Goal: Information Seeking & Learning: Learn about a topic

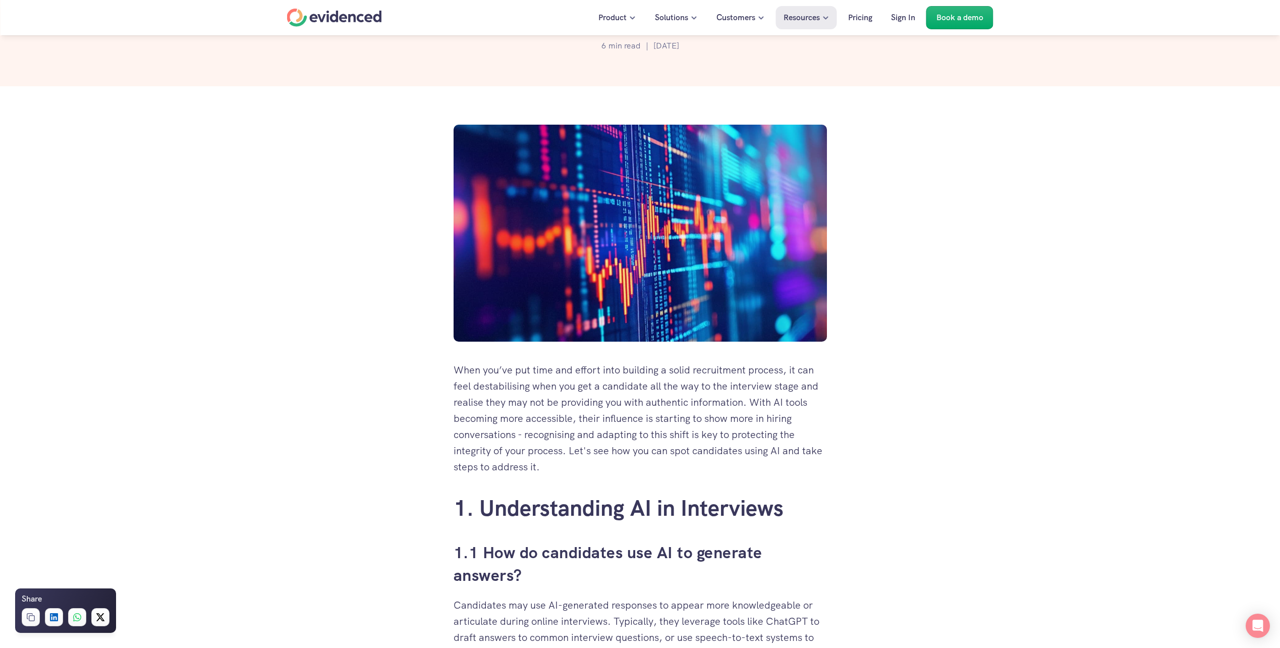
scroll to position [252, 0]
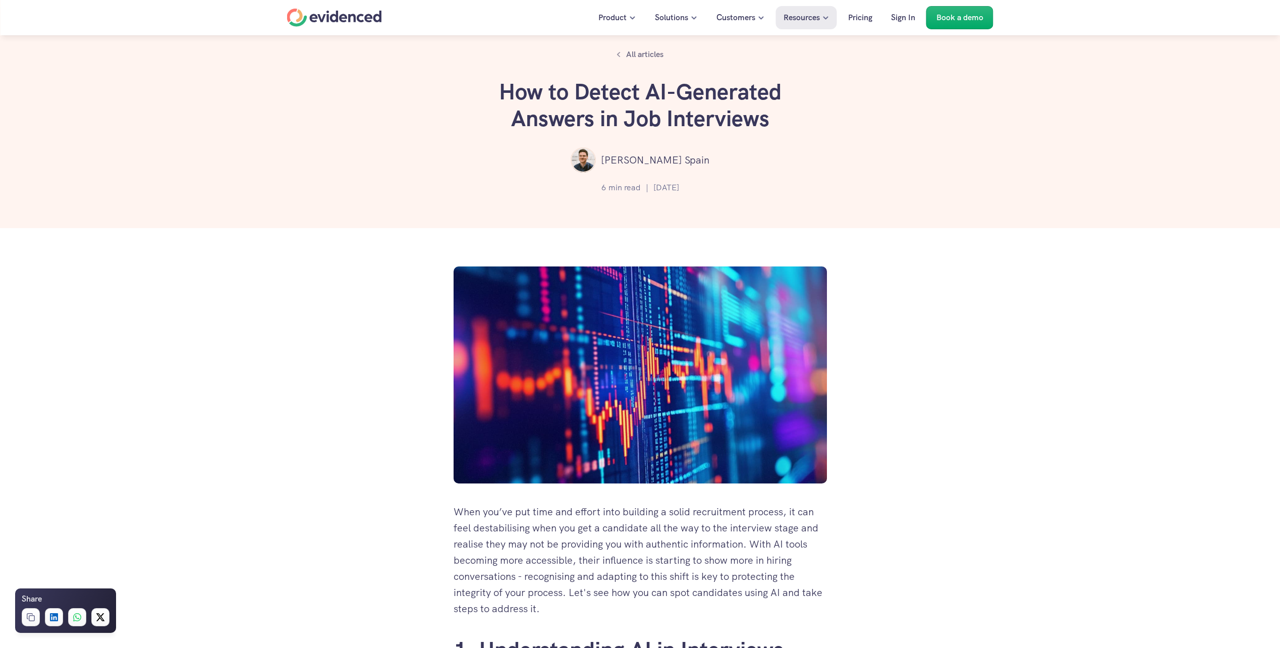
scroll to position [252, 0]
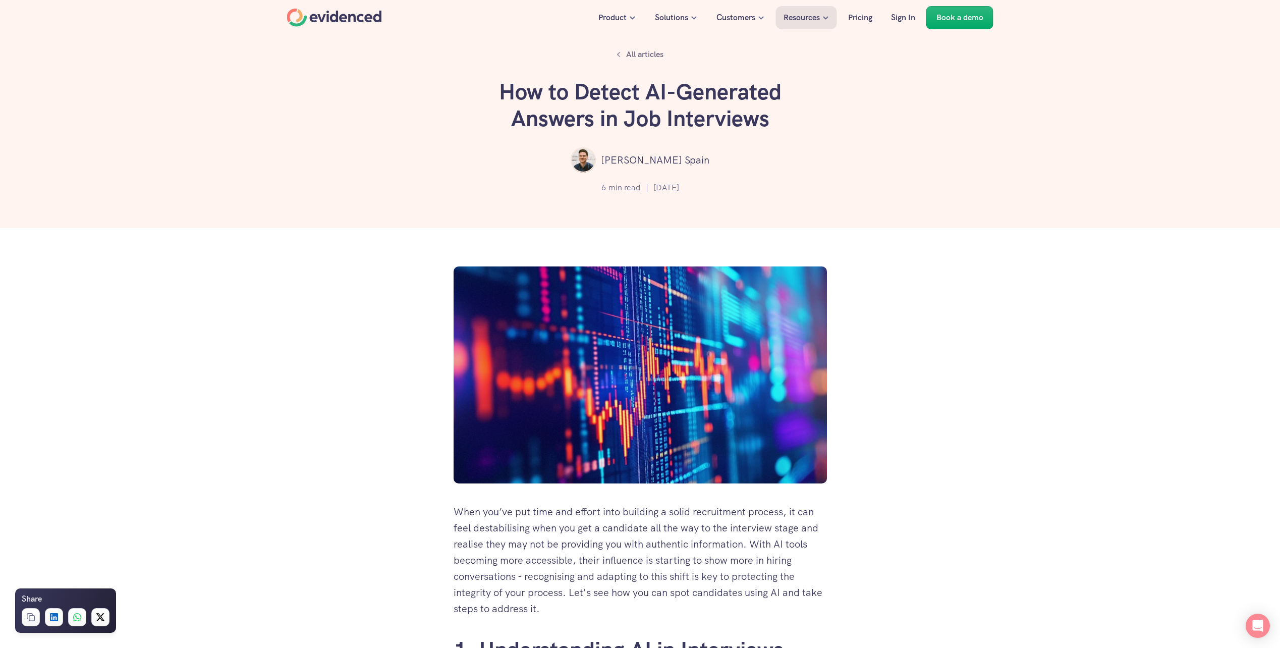
click at [499, 88] on h1 "How to Detect AI-Generated Answers in Job Interviews" at bounding box center [640, 105] width 303 height 53
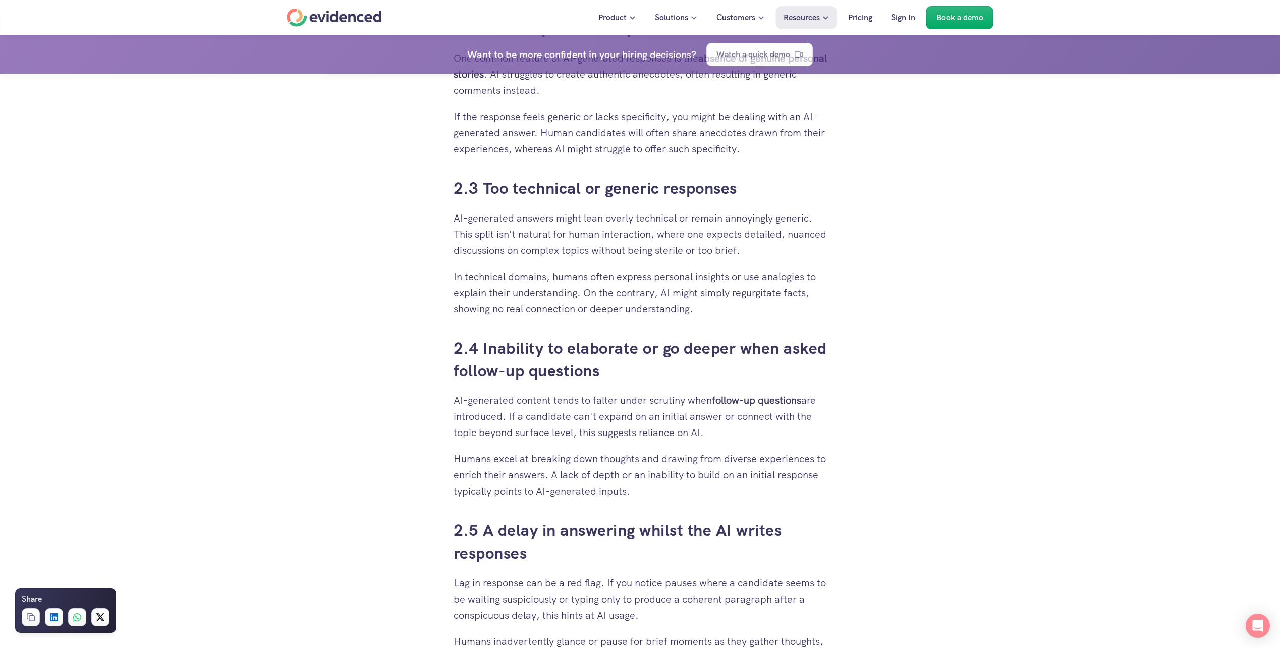
scroll to position [1665, 0]
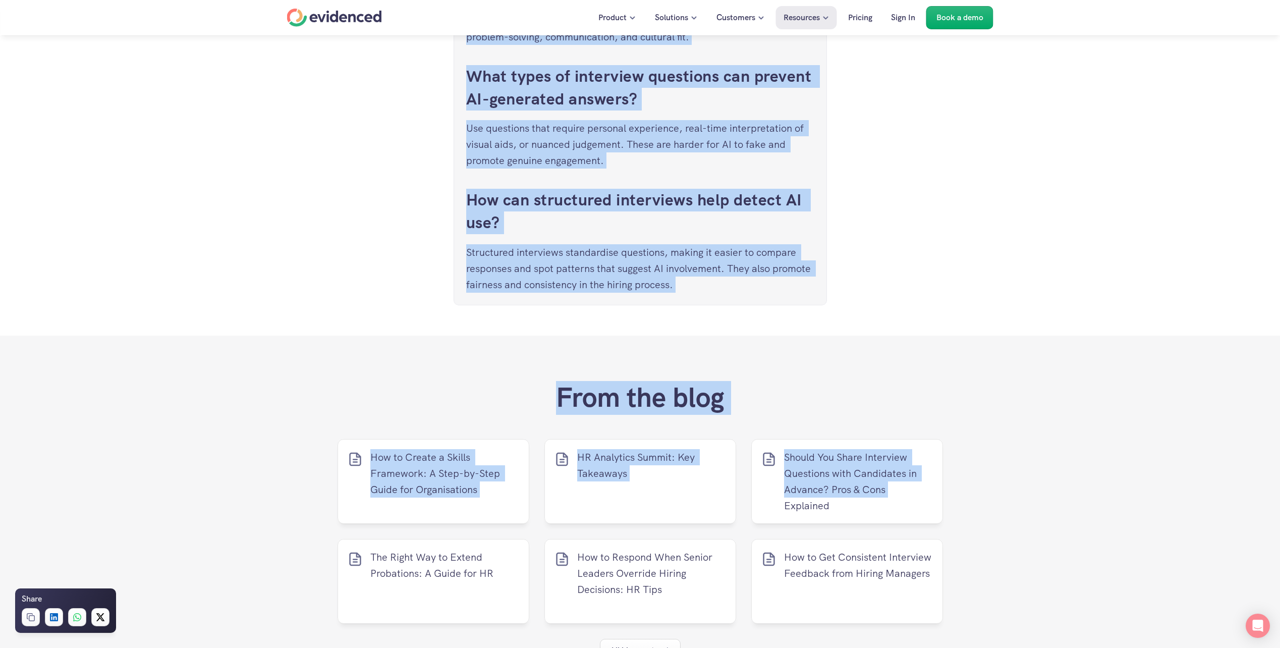
scroll to position [4213, 0]
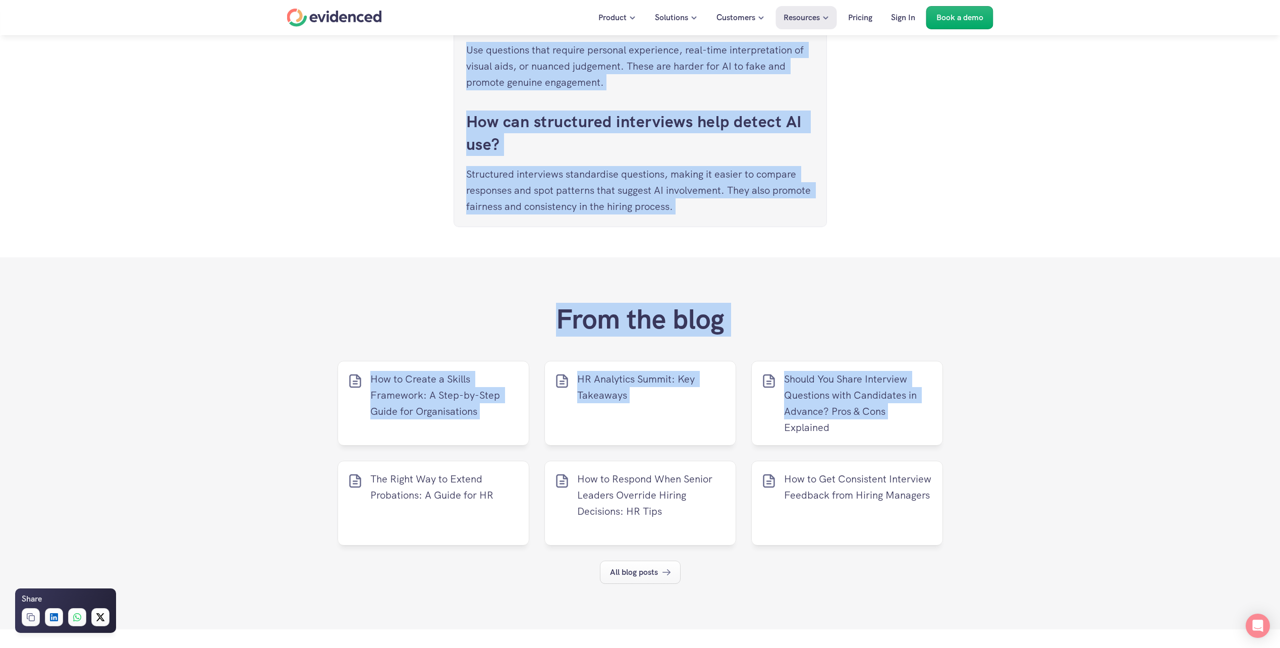
drag, startPoint x: 499, startPoint y: 91, endPoint x: 716, endPoint y: 204, distance: 244.4
copy div "How to Detect AI-Generated Answers in Job Interviews Philip Spain 6 min read | …"
